Goal: Transaction & Acquisition: Obtain resource

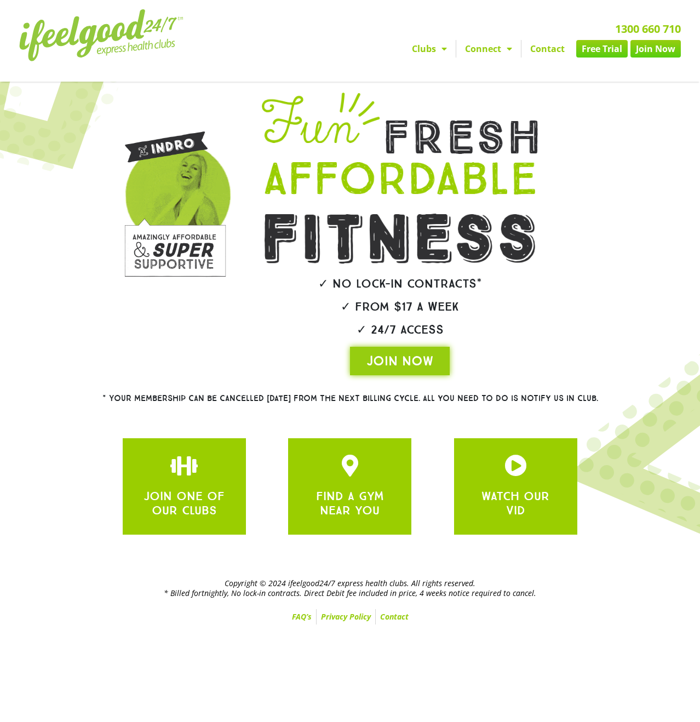
click at [593, 50] on link "Free Trial" at bounding box center [603, 49] width 52 height 18
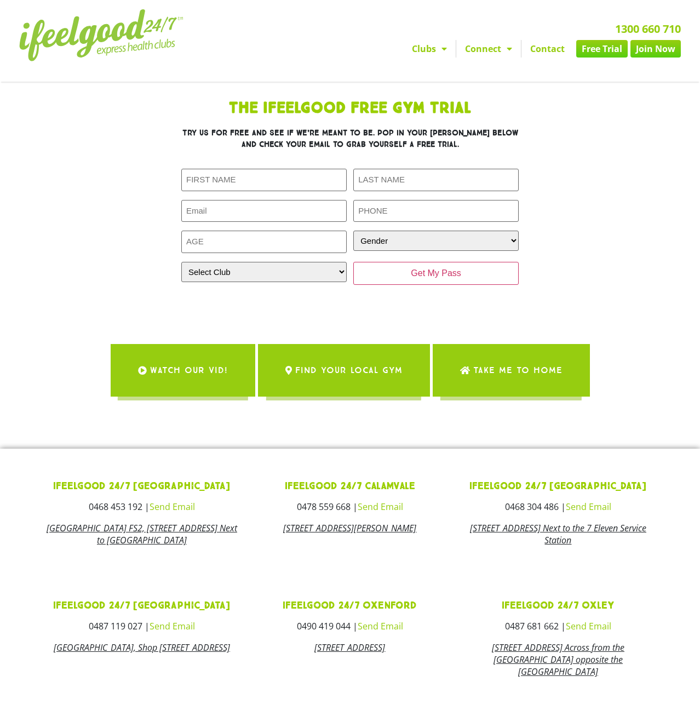
click at [115, 32] on img at bounding box center [101, 35] width 164 height 52
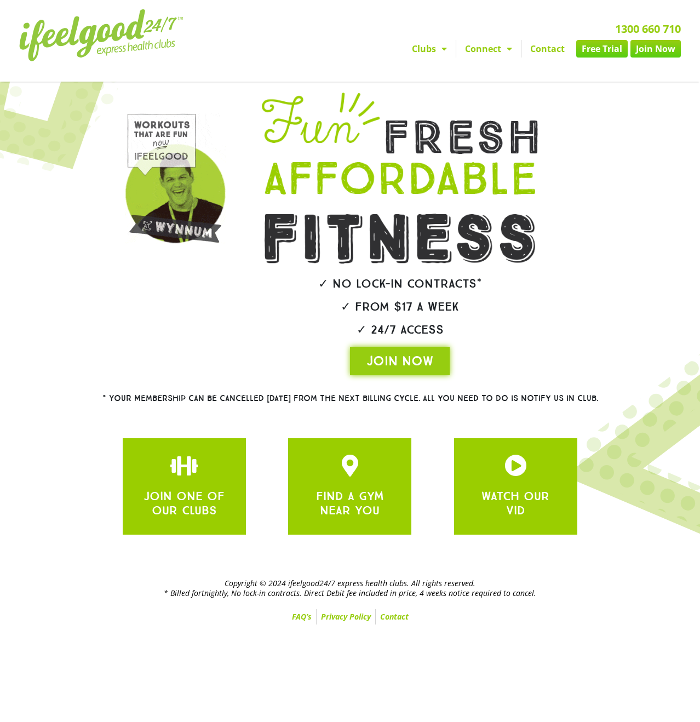
click at [549, 73] on div "1300 660 710 Clubs [GEOGRAPHIC_DATA] [GEOGRAPHIC_DATA] [GEOGRAPHIC_DATA] [GEOGR…" at bounding box center [467, 41] width 437 height 74
